Goal: Task Accomplishment & Management: Use online tool/utility

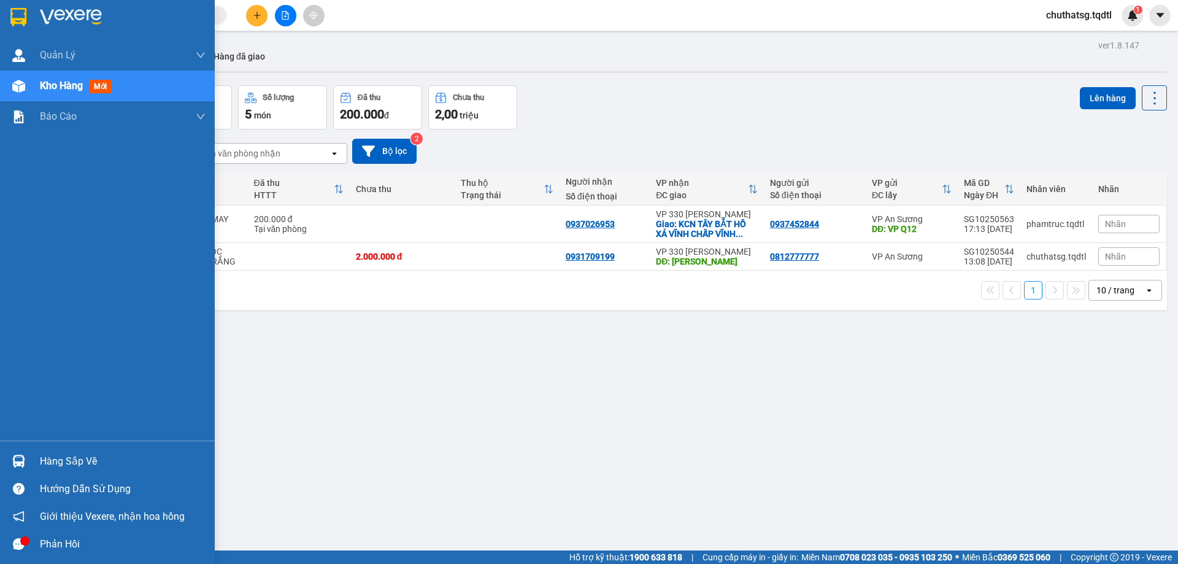
click at [53, 81] on span "Kho hàng" at bounding box center [61, 86] width 43 height 12
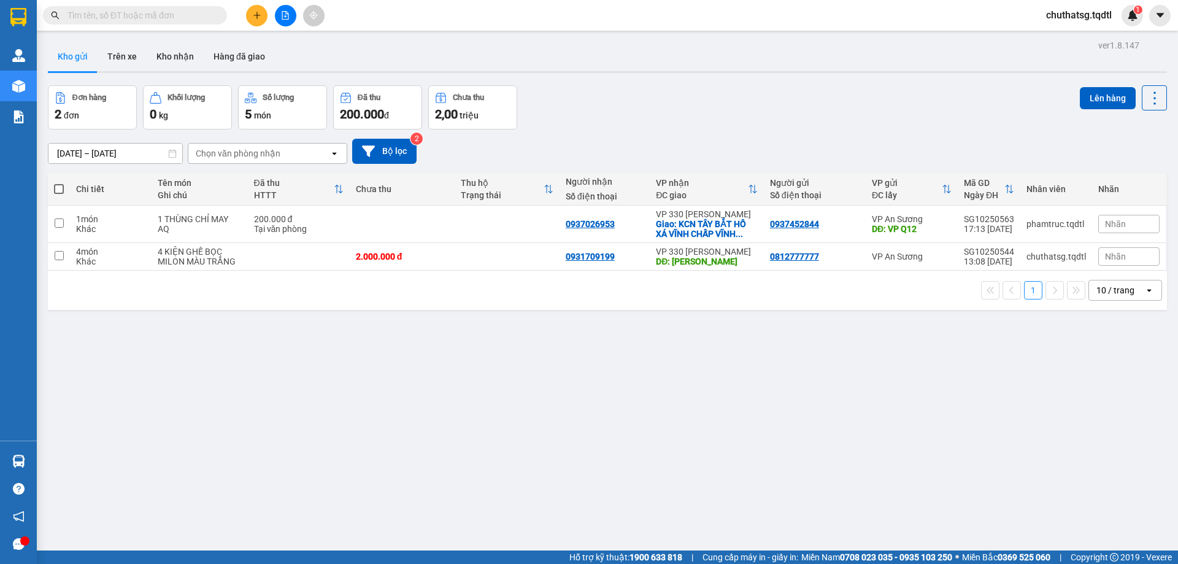
click at [435, 396] on div "ver 1.8.147 Kho gửi Trên xe Kho nhận Hàng đã giao Đơn hàng 2 đơn Khối lượng 0 k…" at bounding box center [607, 319] width 1129 height 564
click at [1104, 284] on div "10 / trang" at bounding box center [1116, 290] width 38 height 12
click at [1110, 424] on span "100 / trang" at bounding box center [1111, 426] width 44 height 12
click at [1119, 285] on div "100 / trang" at bounding box center [1118, 290] width 43 height 12
click at [1111, 334] on span "10 / trang" at bounding box center [1108, 338] width 39 height 12
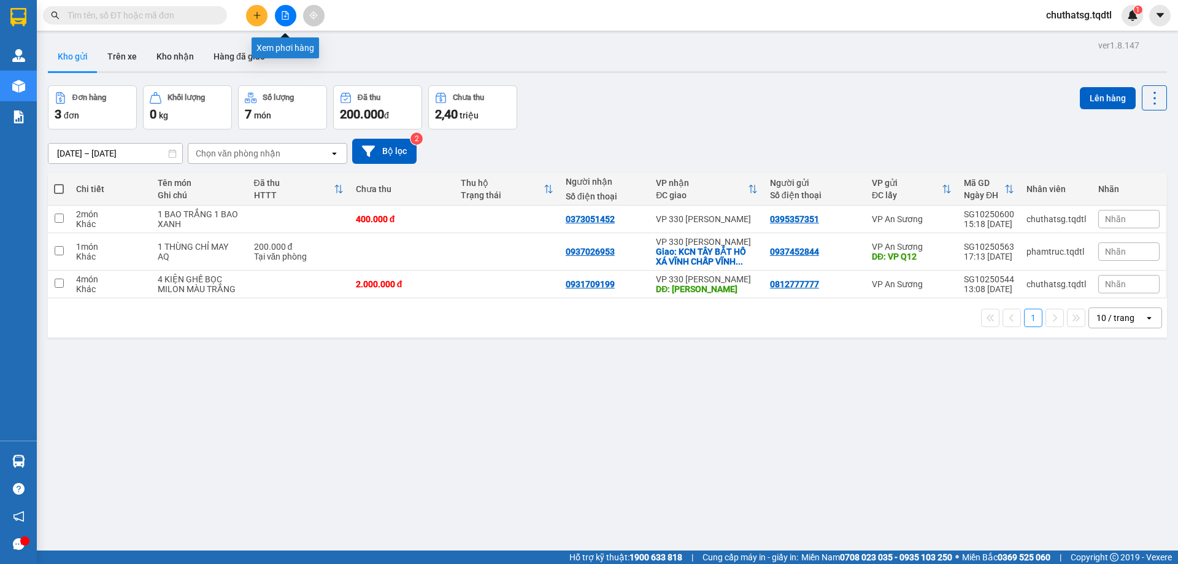
click at [285, 15] on icon "file-add" at bounding box center [285, 15] width 9 height 9
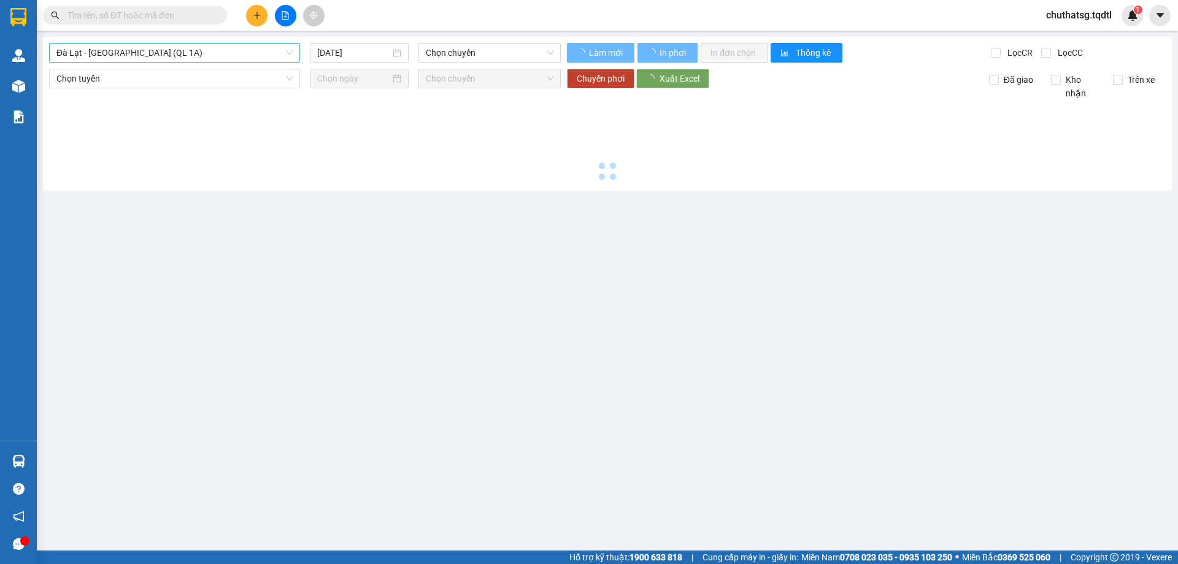
type input "15/10/2025"
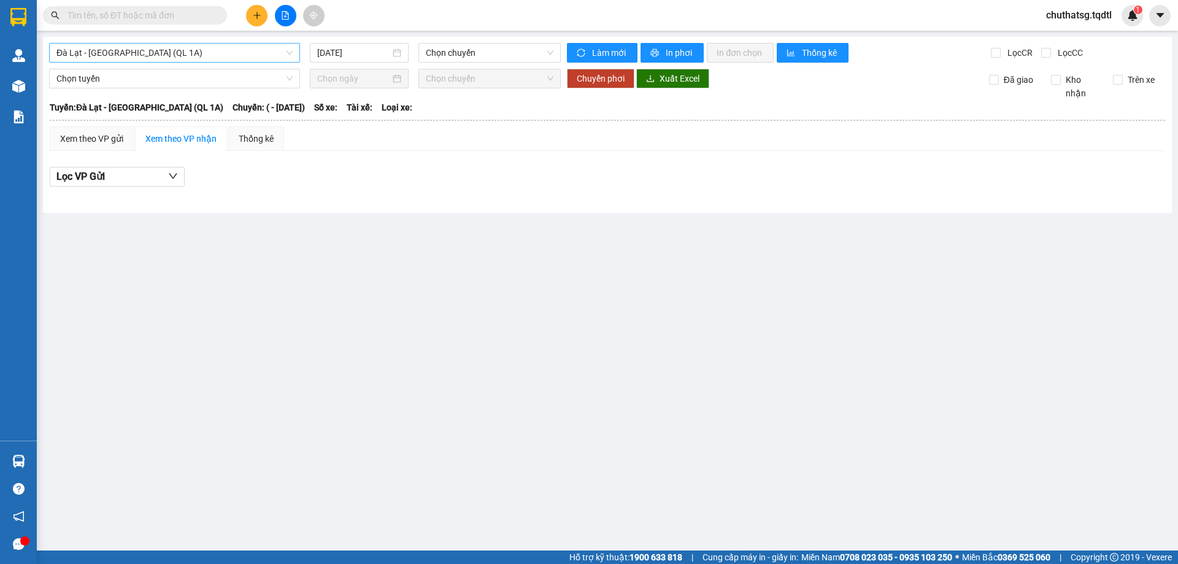
click at [190, 54] on span "Đà Lạt - Sài Gòn (QL 1A)" at bounding box center [174, 53] width 236 height 18
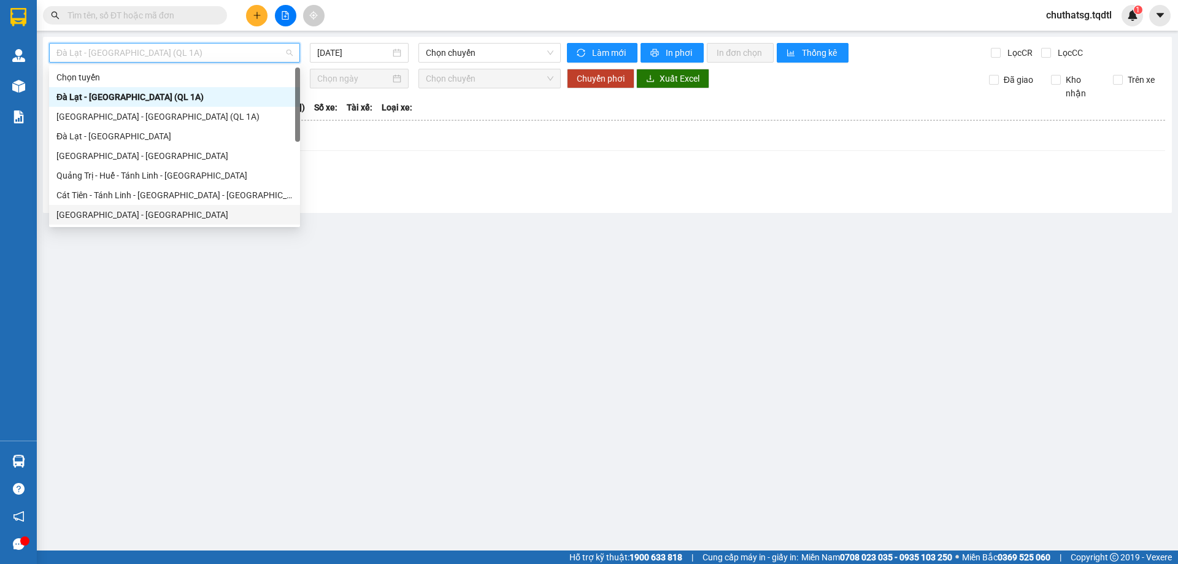
click at [107, 212] on div "Sài Gòn - Quảng Trị" at bounding box center [174, 215] width 236 height 14
type input "15/10/2025"
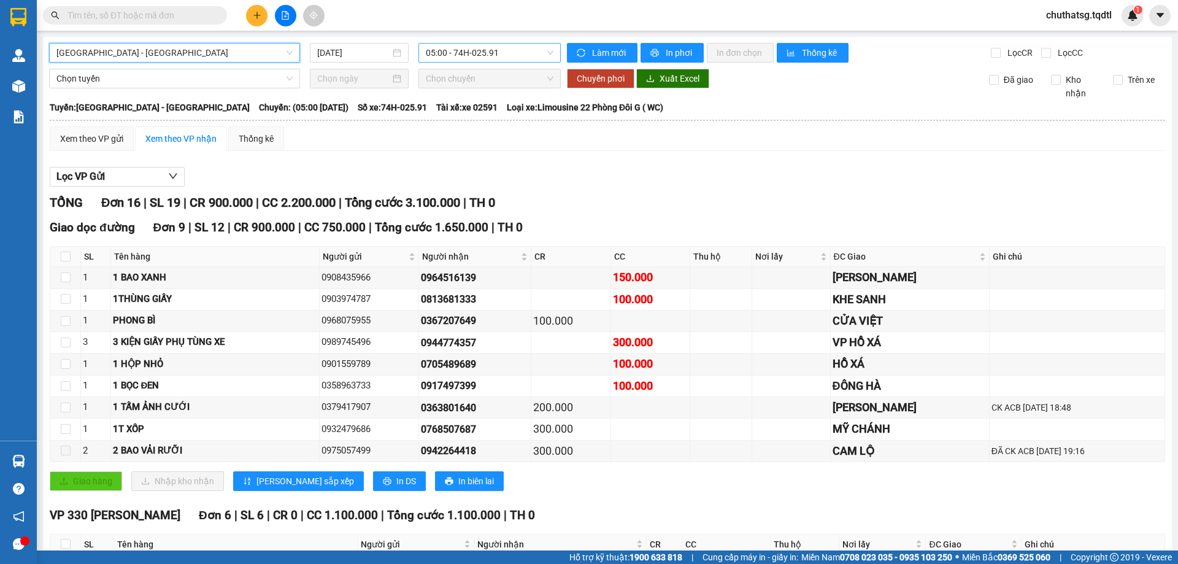
click at [525, 55] on span "05:00 - 74H-025.91" at bounding box center [490, 53] width 128 height 18
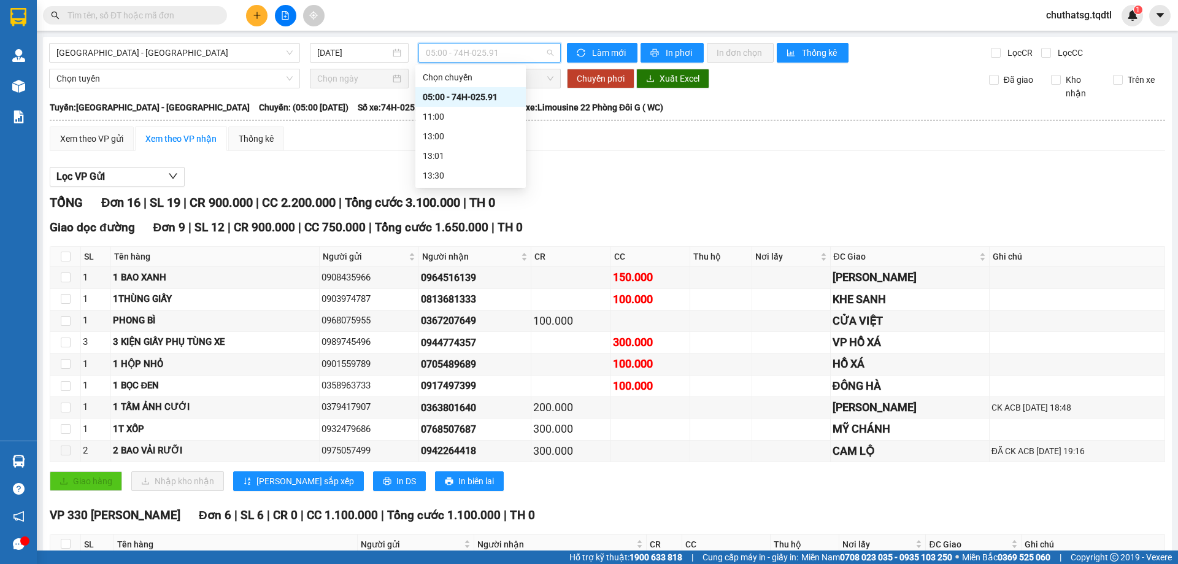
click at [490, 91] on div "05:00 - 74H-025.91" at bounding box center [471, 97] width 96 height 14
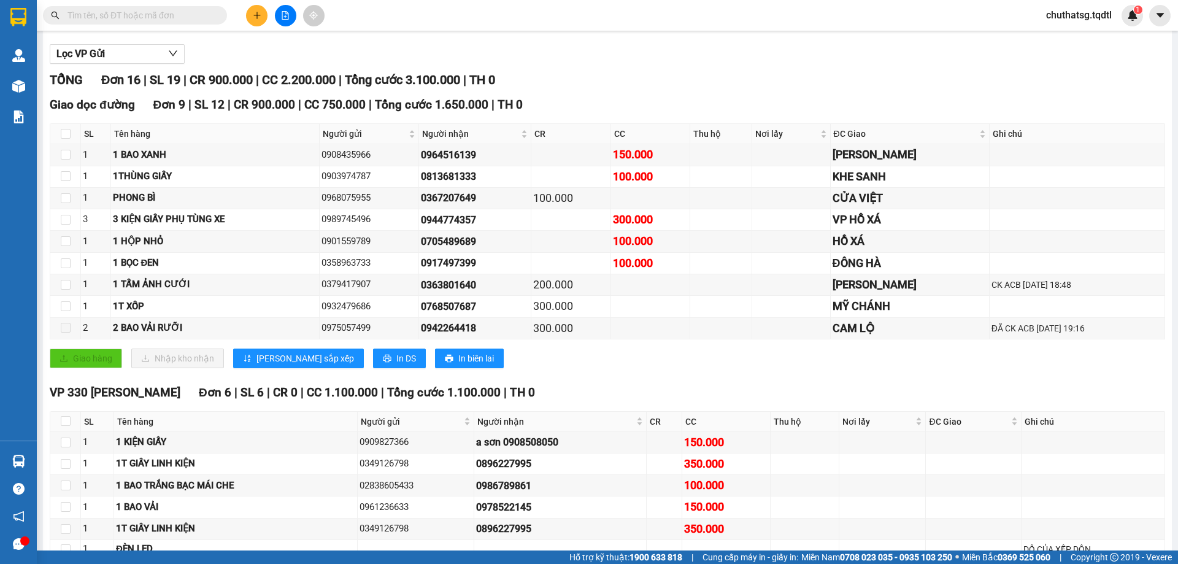
click at [477, 408] on div "TỔNG Đơn 16 | SL 19 | CR 900.000 | CC 2.200.000 | Tổng cước 3.100.000 | TH 0 Gi…" at bounding box center [608, 394] width 1116 height 647
drag, startPoint x: 702, startPoint y: 365, endPoint x: 687, endPoint y: 368, distance: 14.9
click at [687, 368] on div "Giao hàng Nhập kho nhận Lưu sắp xếp In DS In biên lai" at bounding box center [608, 359] width 1116 height 20
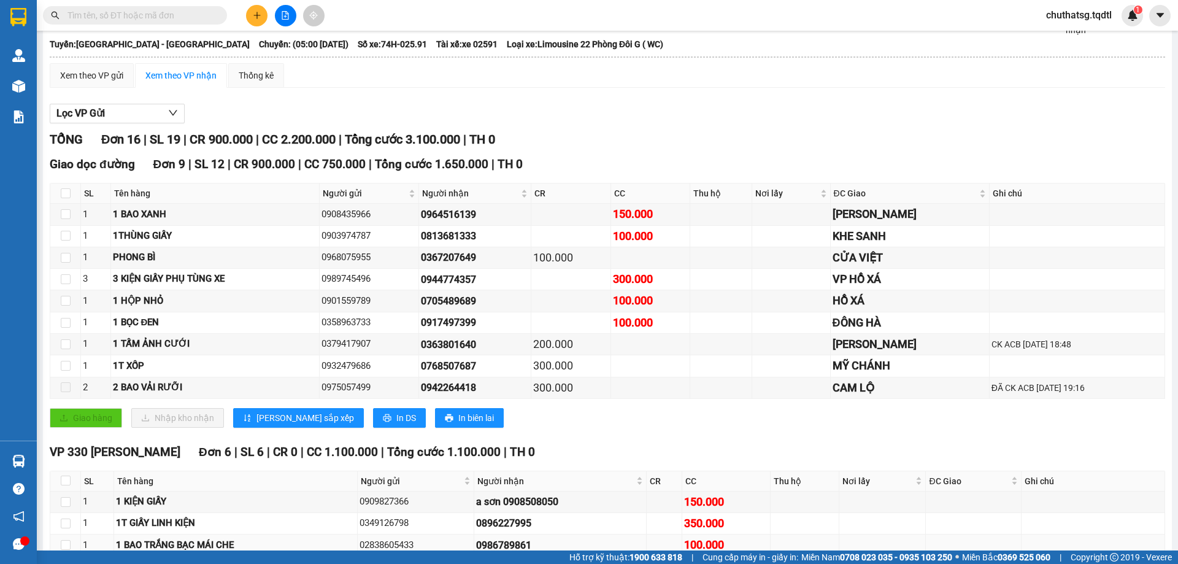
scroll to position [0, 0]
